Goal: Find specific page/section: Find specific page/section

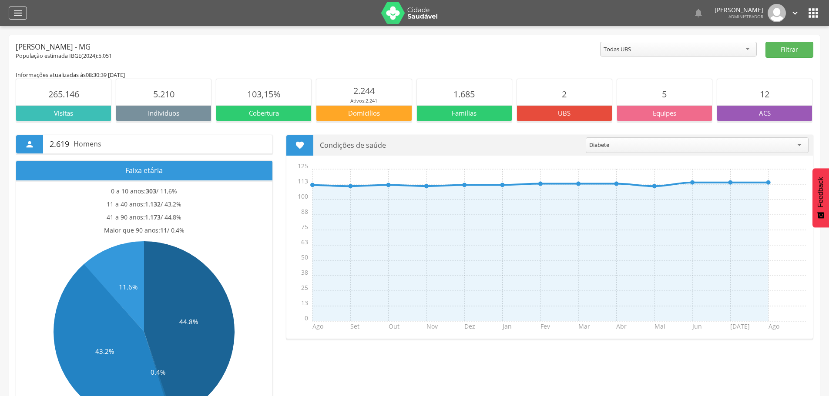
click at [17, 13] on icon "" at bounding box center [18, 13] width 10 height 10
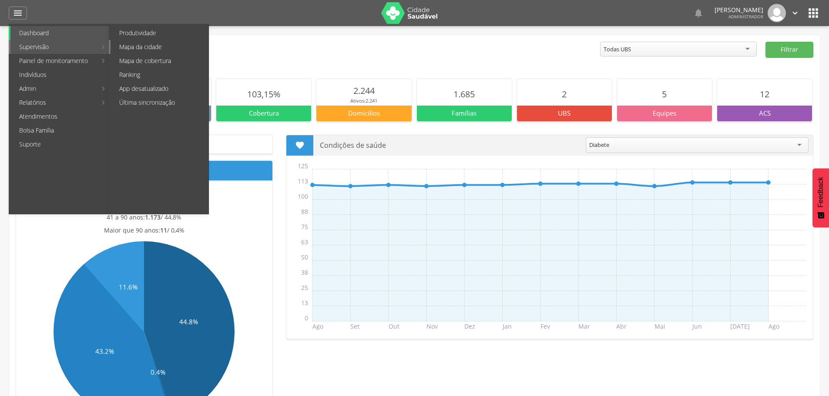
click at [140, 45] on link "Mapa da cidade" at bounding box center [159, 47] width 98 height 14
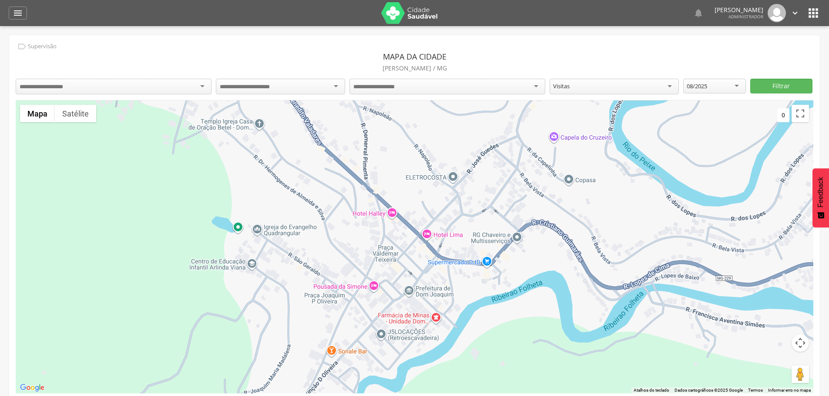
click at [201, 85] on div at bounding box center [114, 87] width 196 height 16
click at [324, 85] on div at bounding box center [280, 87] width 129 height 16
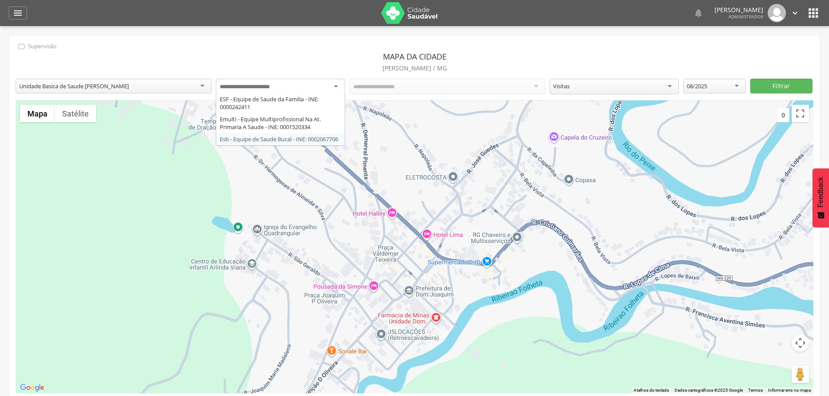
click at [154, 166] on div at bounding box center [414, 246] width 797 height 293
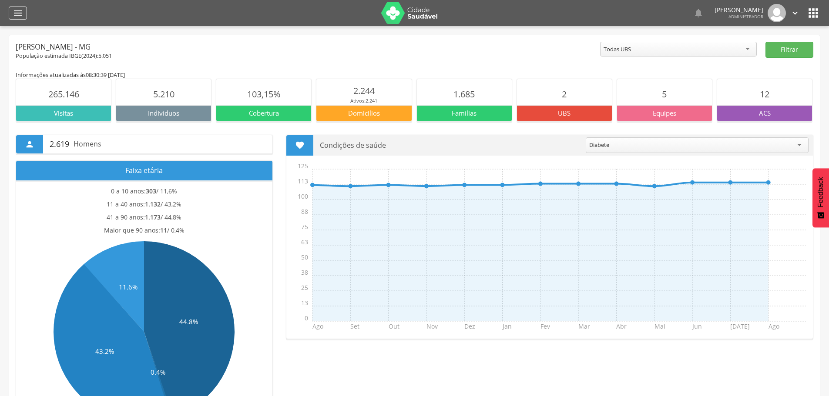
click at [15, 10] on icon "" at bounding box center [18, 13] width 10 height 10
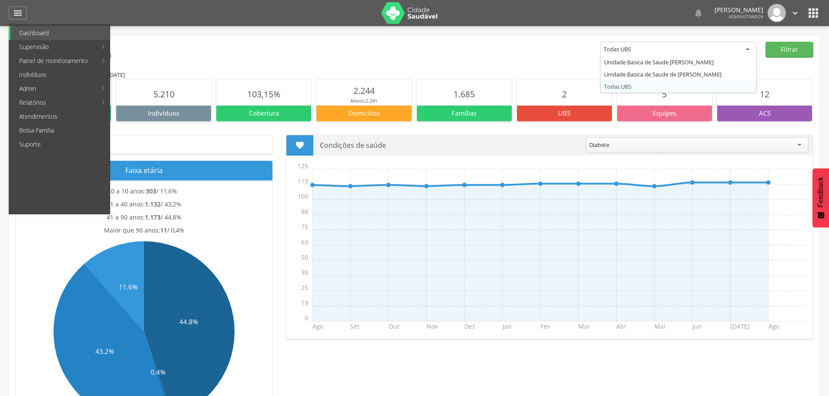
click at [743, 49] on div "Todas UBS" at bounding box center [678, 50] width 157 height 16
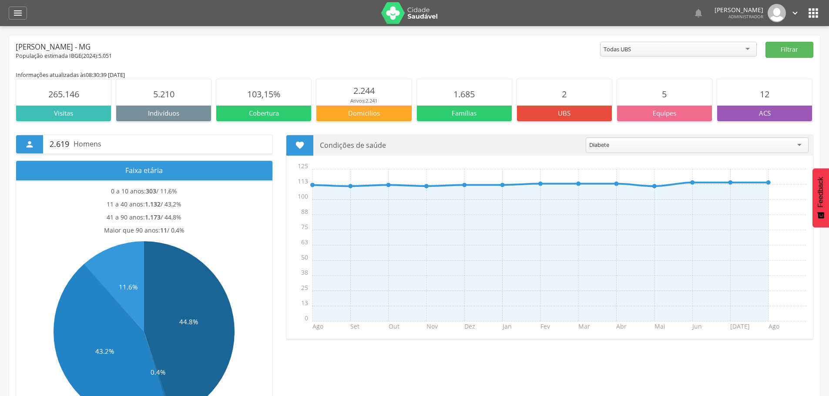
click at [513, 45] on div "[PERSON_NAME] - MG" at bounding box center [308, 47] width 584 height 10
click at [15, 11] on icon "" at bounding box center [18, 13] width 10 height 10
